Goal: Task Accomplishment & Management: Use online tool/utility

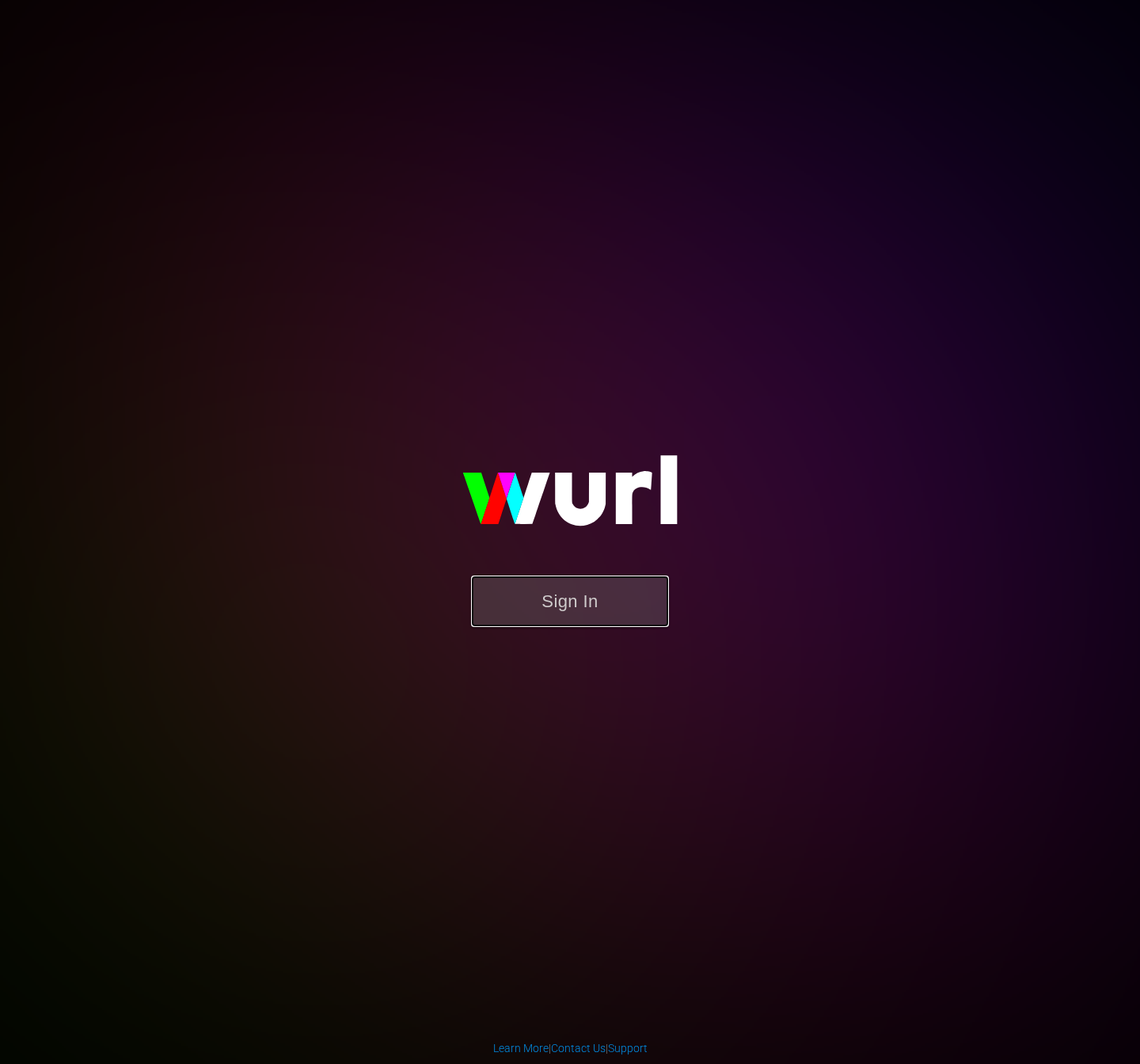
click at [613, 605] on button "Sign In" at bounding box center [570, 601] width 198 height 52
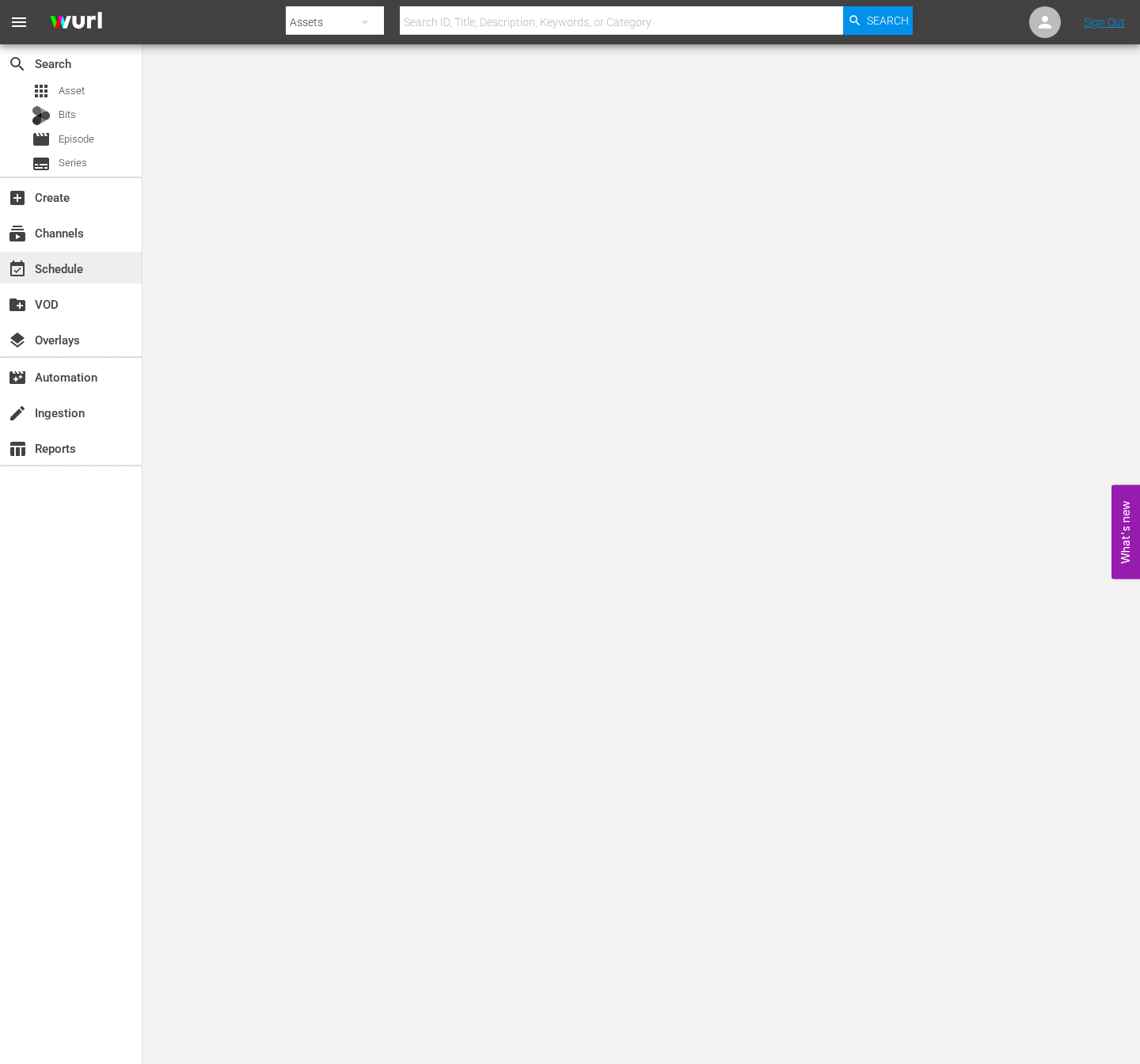
click at [63, 267] on div "event_available Schedule" at bounding box center [44, 266] width 88 height 14
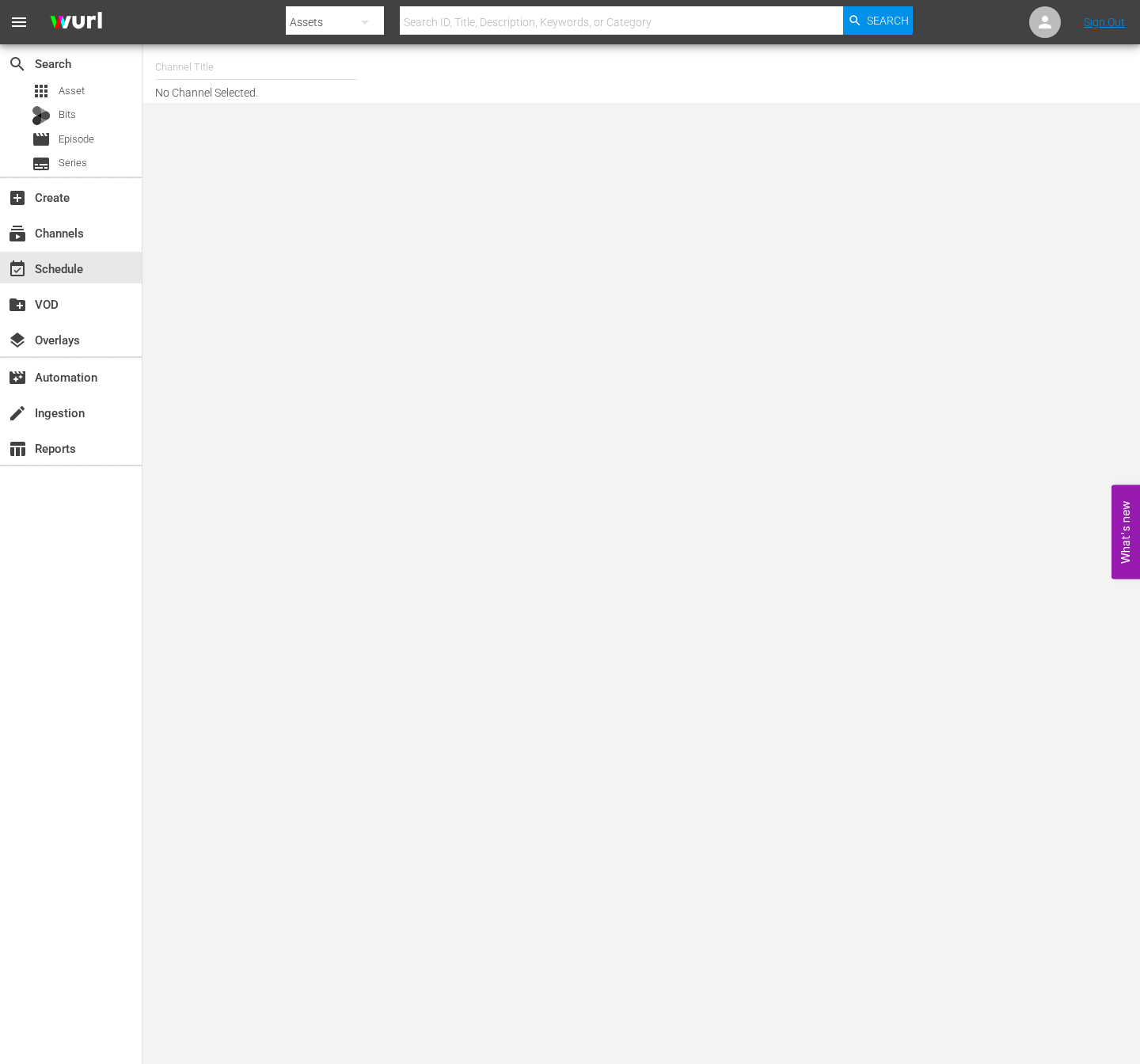
click at [200, 70] on input "text" at bounding box center [256, 67] width 202 height 38
type input "ㅜ"
click at [243, 115] on div "NEW KPOP (617 - newidco_newkid_1)" at bounding box center [373, 112] width 410 height 38
type input "NEW KPOP (617 - newidco_newkid_1)"
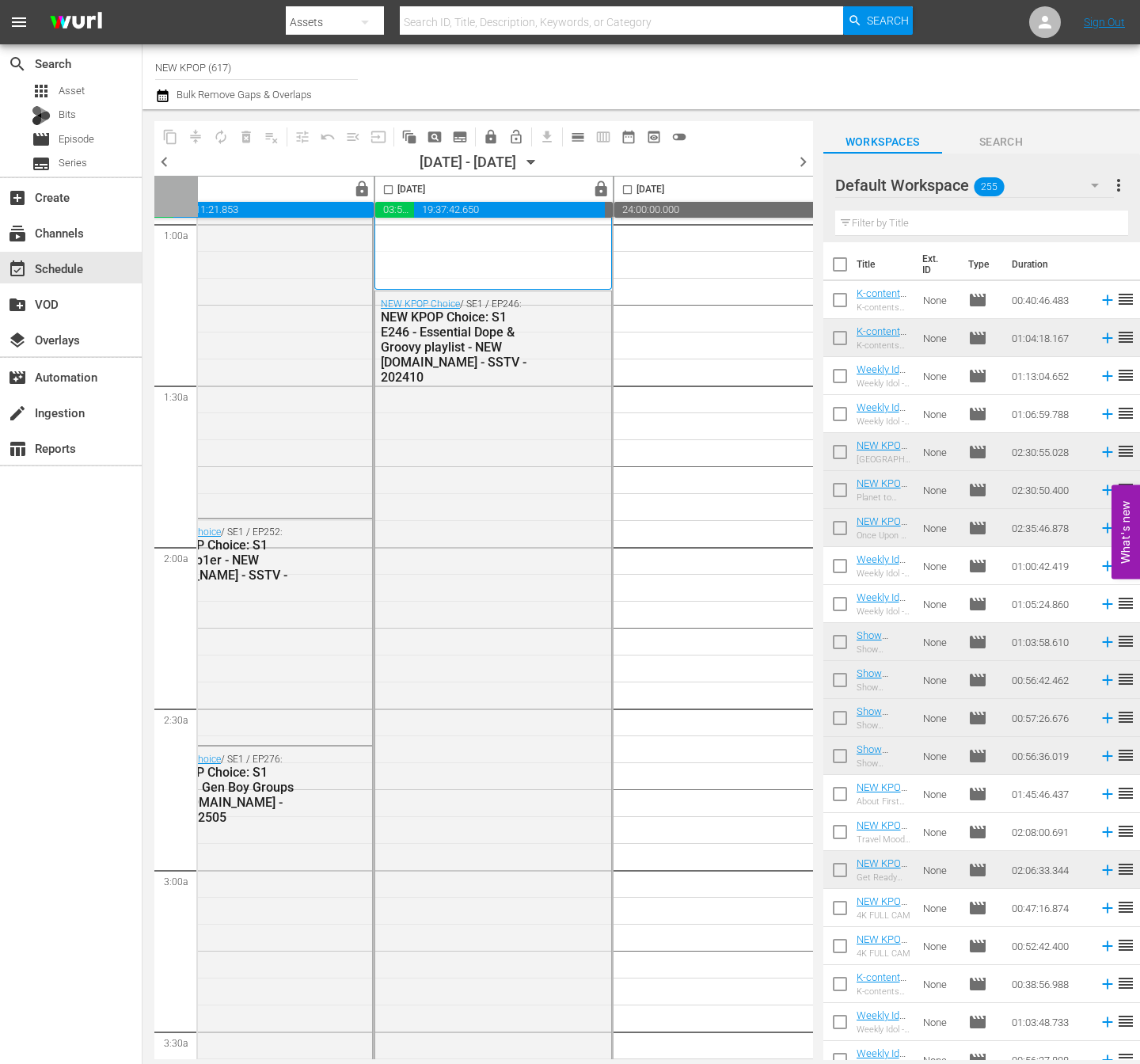
scroll to position [0, 541]
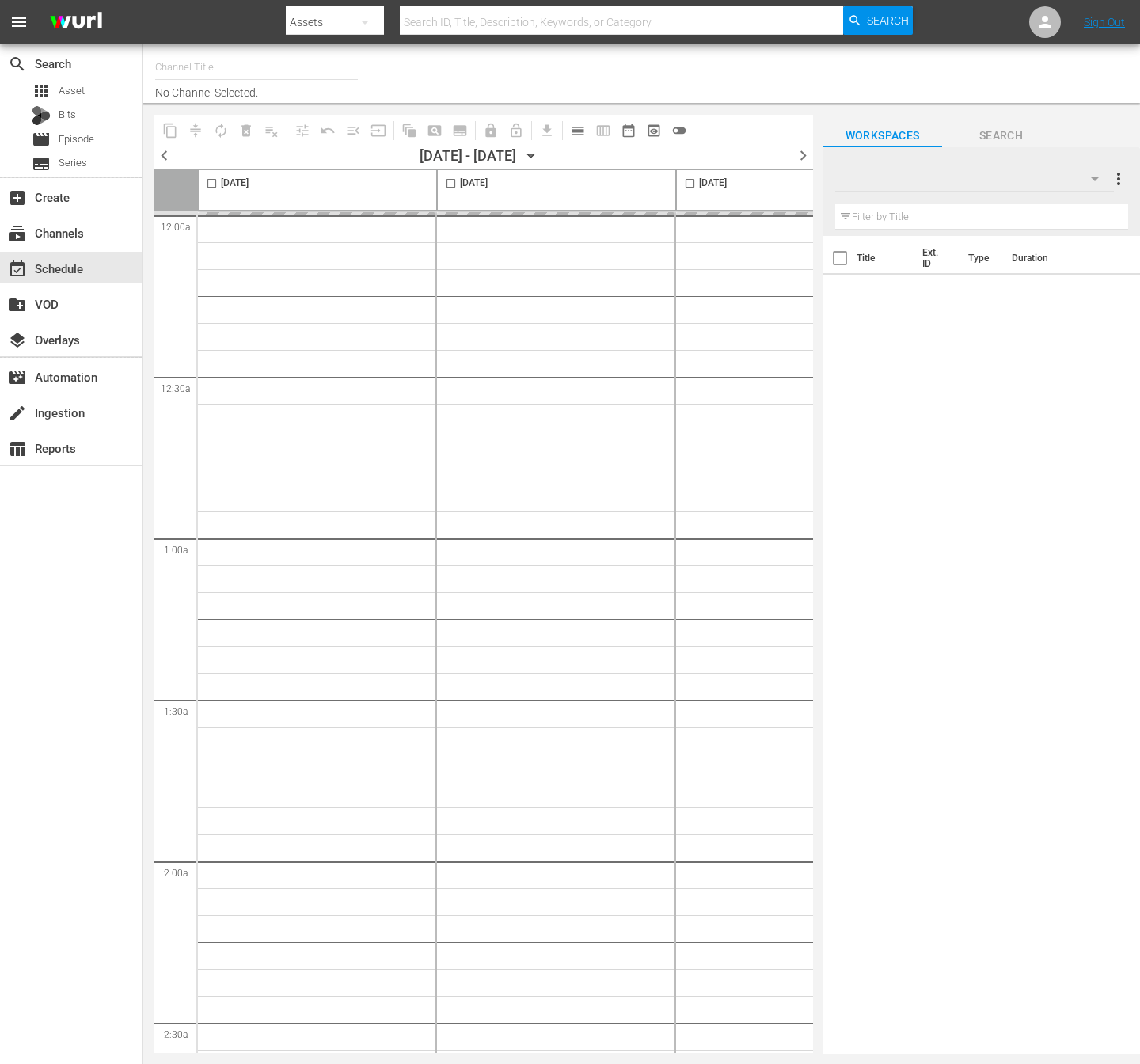
type input "NEW KPOP (617)"
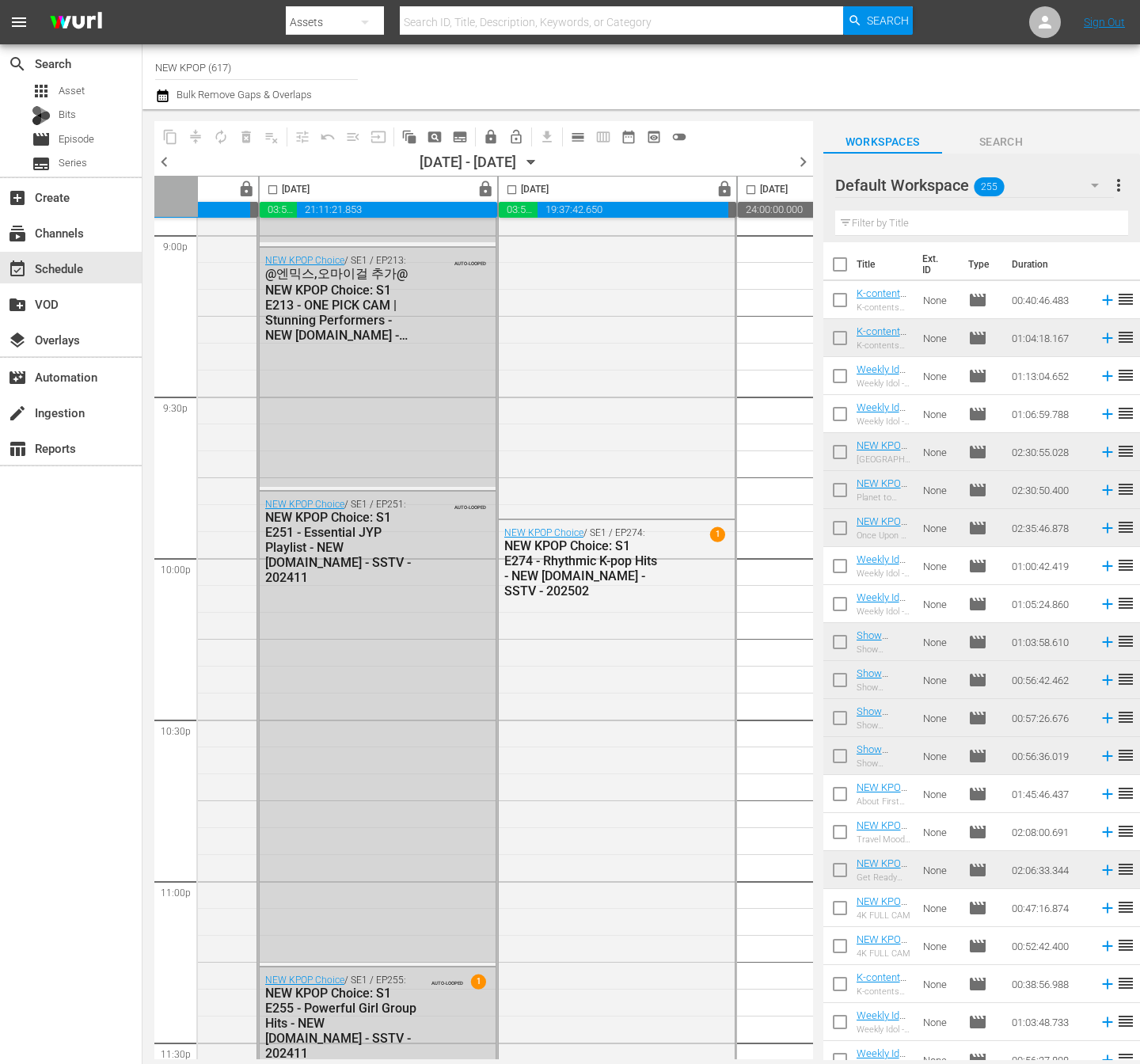
scroll to position [6918, 417]
